Goal: Task Accomplishment & Management: Use online tool/utility

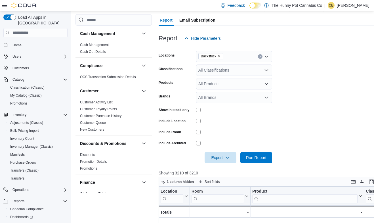
scroll to position [0, 1057]
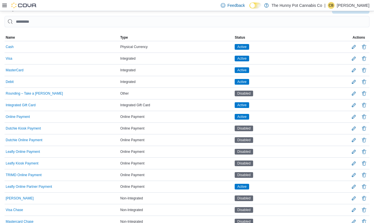
scroll to position [59, 0]
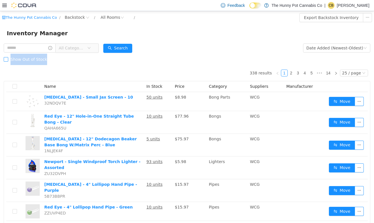
drag, startPoint x: 51, startPoint y: 61, endPoint x: 11, endPoint y: 57, distance: 40.7
click at [11, 57] on div "Show Out of Stock" at bounding box center [187, 59] width 367 height 11
copy span "Show Out of Stock"
click at [31, 60] on span "Show Out of Stock" at bounding box center [28, 59] width 41 height 5
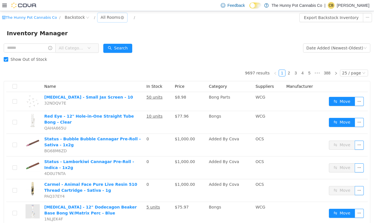
click at [101, 20] on div "All Rooms" at bounding box center [111, 17] width 20 height 9
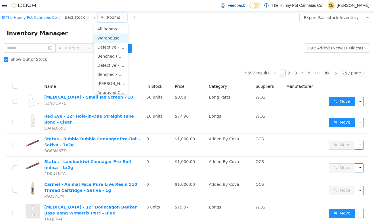
click at [102, 39] on li "Warehouse" at bounding box center [111, 37] width 34 height 9
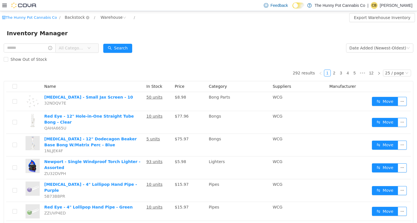
click at [66, 16] on span "Backstock" at bounding box center [75, 17] width 20 height 6
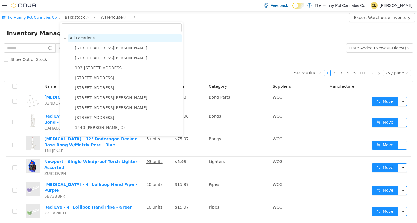
click at [83, 39] on span "All Locations" at bounding box center [82, 38] width 25 height 5
click at [104, 40] on span "All Locations" at bounding box center [124, 38] width 113 height 8
click at [123, 18] on icon "icon: close-circle" at bounding box center [124, 17] width 3 height 3
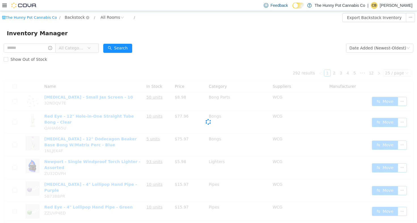
click at [77, 19] on span "Backstock" at bounding box center [75, 17] width 20 height 6
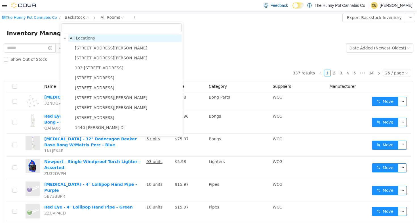
click at [79, 36] on span "All Locations" at bounding box center [124, 38] width 113 height 8
click at [80, 38] on span "All Locations" at bounding box center [82, 38] width 25 height 5
click at [177, 36] on div "Inventory Manager" at bounding box center [209, 33] width 404 height 9
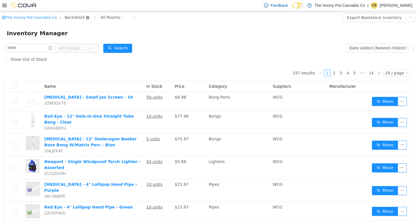
click at [86, 18] on icon "icon: close-circle" at bounding box center [87, 17] width 3 height 3
click at [77, 16] on span "All Locations" at bounding box center [77, 16] width 25 height 6
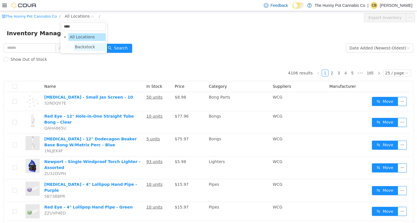
type input "****"
click at [81, 46] on span "Backstock" at bounding box center [85, 47] width 20 height 5
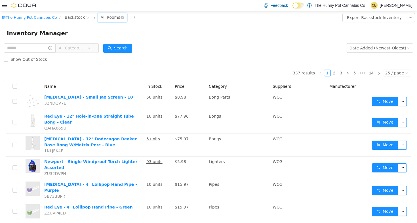
click at [102, 16] on div "All Rooms" at bounding box center [111, 17] width 20 height 9
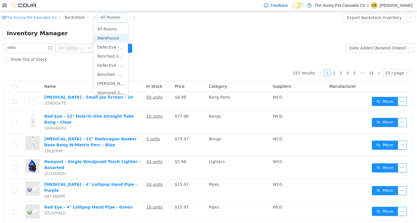
click at [108, 36] on li "Warehouse" at bounding box center [111, 37] width 34 height 9
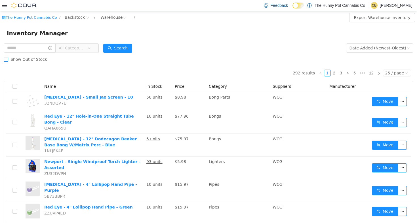
click at [22, 57] on span "Show Out of Stock" at bounding box center [28, 59] width 41 height 5
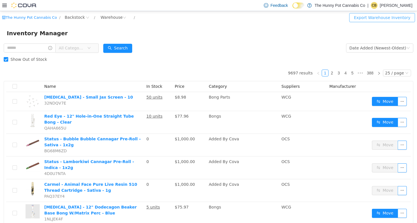
click at [372, 20] on button "Export Warehouse Inventory" at bounding box center [382, 17] width 66 height 9
